Goal: Find specific page/section: Find specific page/section

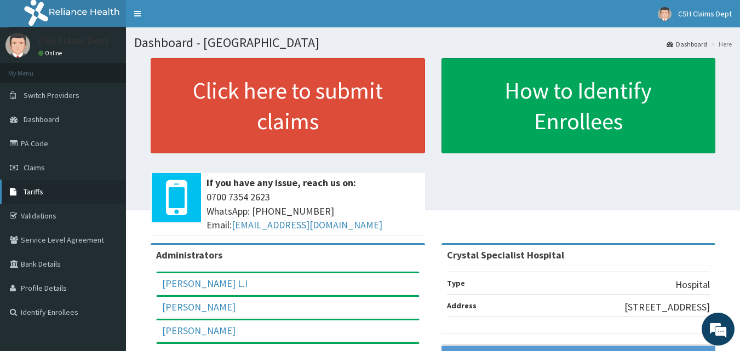
click at [26, 189] on span "Tariffs" at bounding box center [34, 192] width 20 height 10
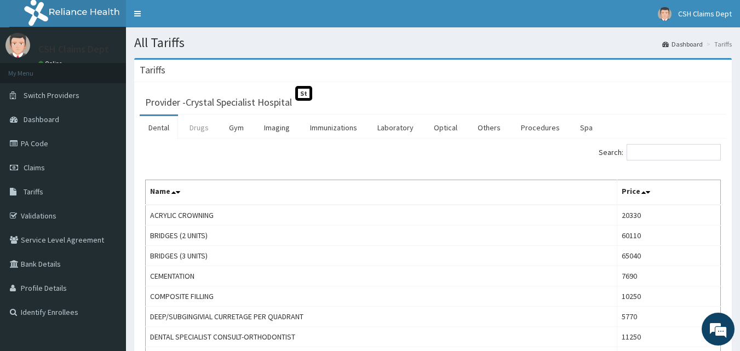
click at [204, 128] on link "Drugs" at bounding box center [199, 127] width 37 height 23
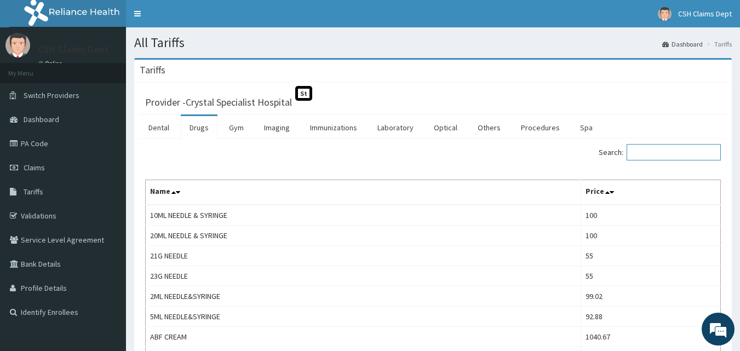
click at [675, 152] on input "Search:" at bounding box center [674, 152] width 94 height 16
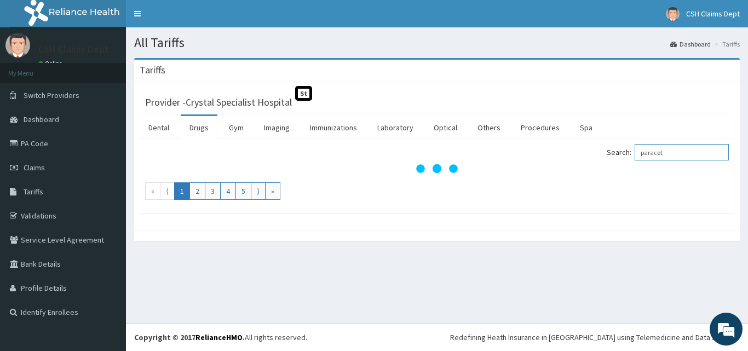
type input "paracet"
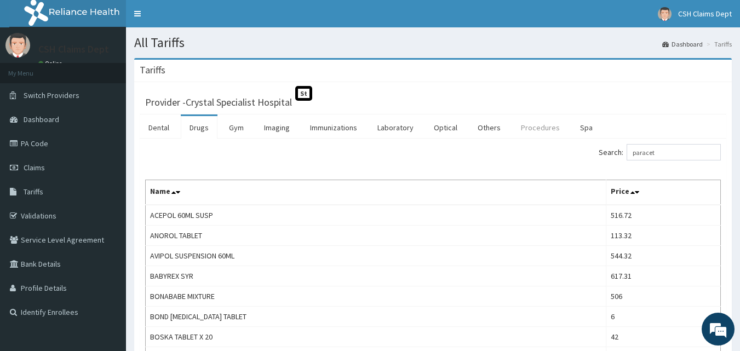
click at [535, 129] on link "Procedures" at bounding box center [540, 127] width 56 height 23
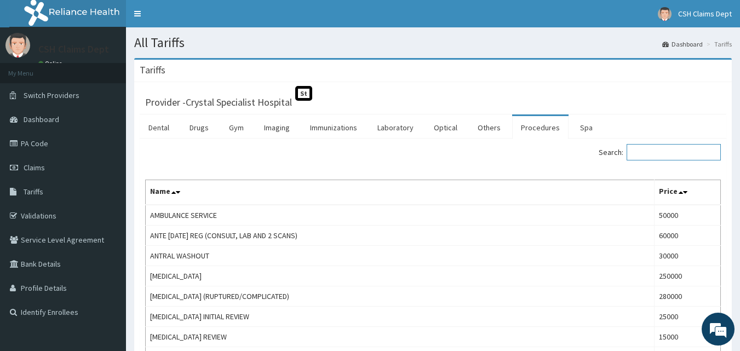
click at [658, 154] on input "Search:" at bounding box center [674, 152] width 94 height 16
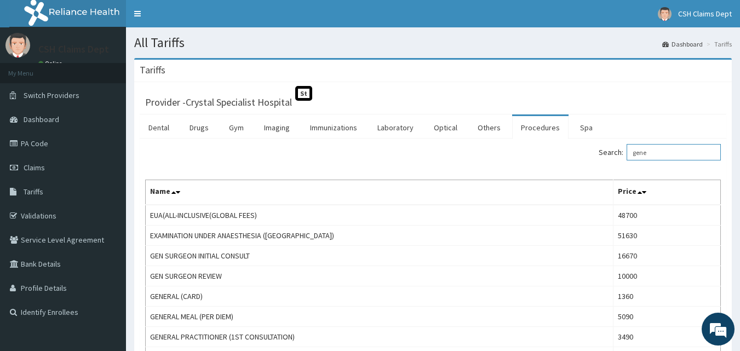
type input "gene"
